Goal: Navigation & Orientation: Understand site structure

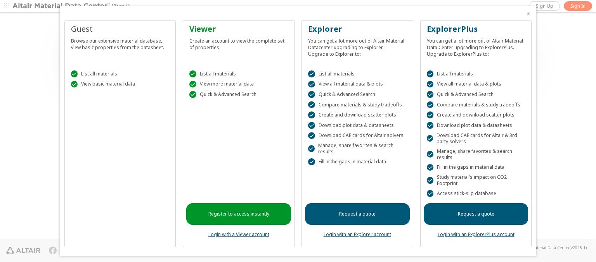
click at [525, 14] on icon "Close" at bounding box center [528, 14] width 6 height 6
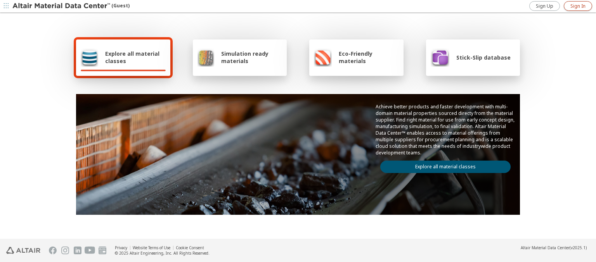
click at [577, 6] on span "Sign In" at bounding box center [577, 6] width 15 height 6
click at [62, 6] on img at bounding box center [61, 6] width 99 height 8
click at [132, 57] on span "Explore all material classes" at bounding box center [135, 57] width 60 height 15
click at [442, 165] on link "Explore all material classes" at bounding box center [445, 167] width 130 height 12
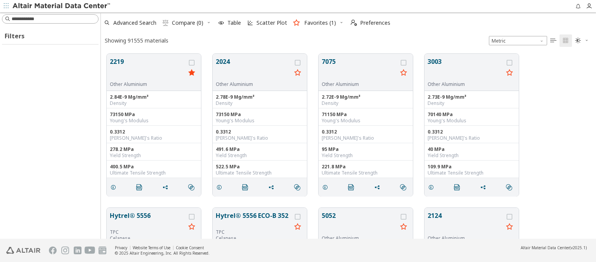
scroll to position [185, 489]
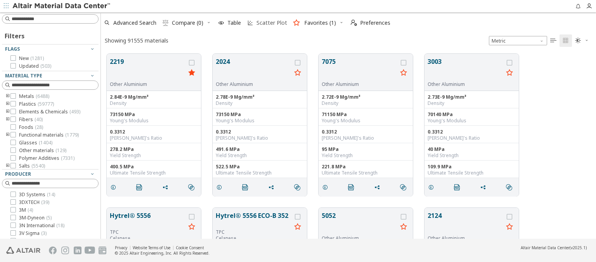
click at [266, 23] on span "Scatter Plot" at bounding box center [271, 22] width 31 height 5
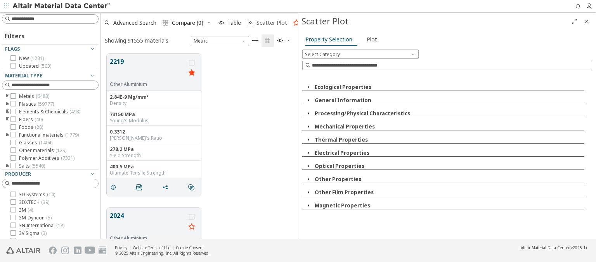
scroll to position [185, 191]
click at [308, 87] on icon "button" at bounding box center [308, 87] width 6 height 6
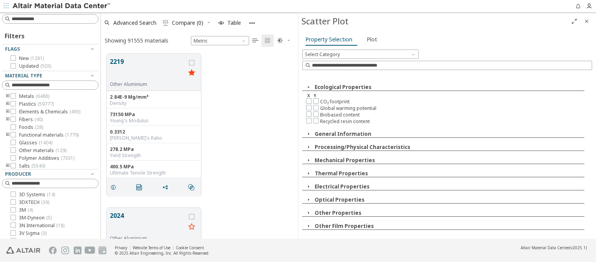
click at [62, 6] on img at bounding box center [61, 6] width 99 height 8
